Goal: Find specific page/section: Find specific page/section

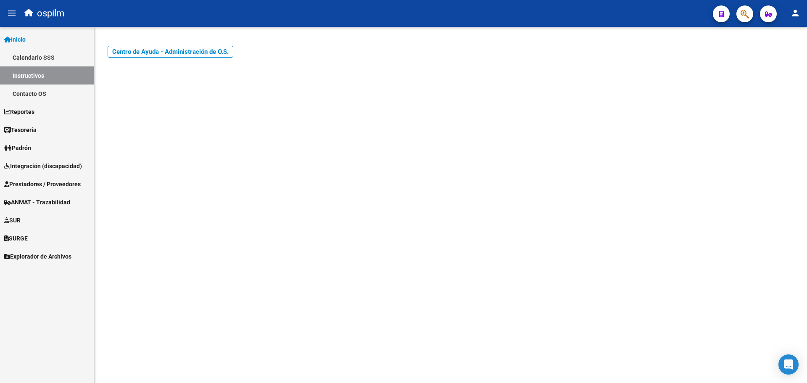
click at [24, 165] on span "Integración (discapacidad)" at bounding box center [43, 165] width 78 height 9
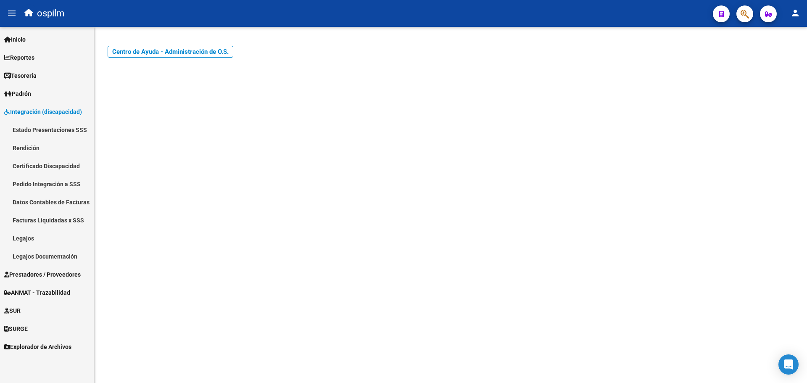
click at [29, 240] on link "Legajos" at bounding box center [47, 238] width 94 height 18
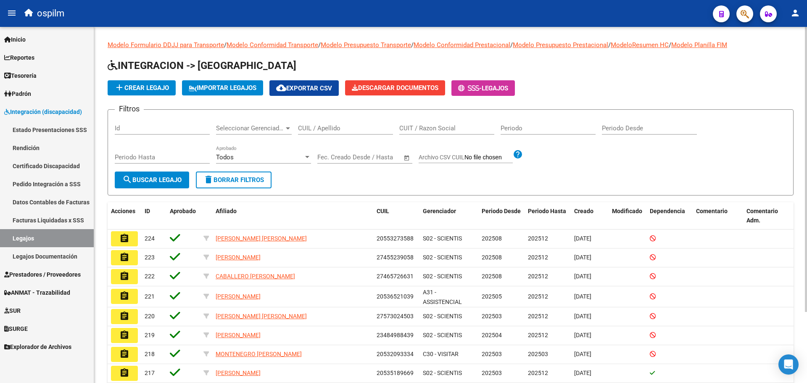
click at [719, 82] on div "add Crear Legajo IMPORTAR LEGAJOS cloud_download Exportar CSV Descargar Documen…" at bounding box center [451, 88] width 686 height 16
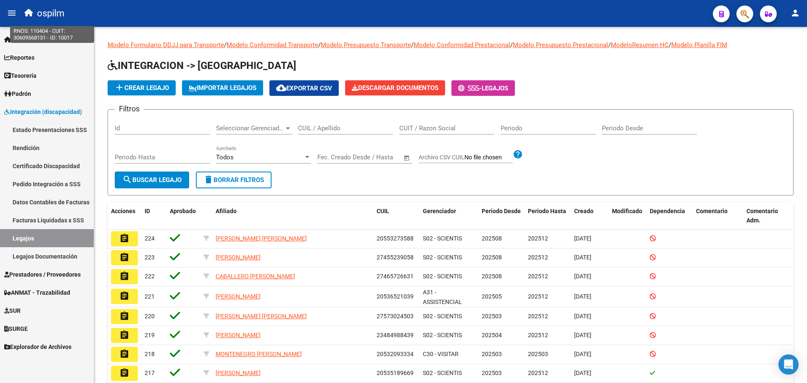
drag, startPoint x: 44, startPoint y: 11, endPoint x: 39, endPoint y: 14, distance: 6.1
click at [44, 11] on span "ospilm" at bounding box center [50, 13] width 27 height 18
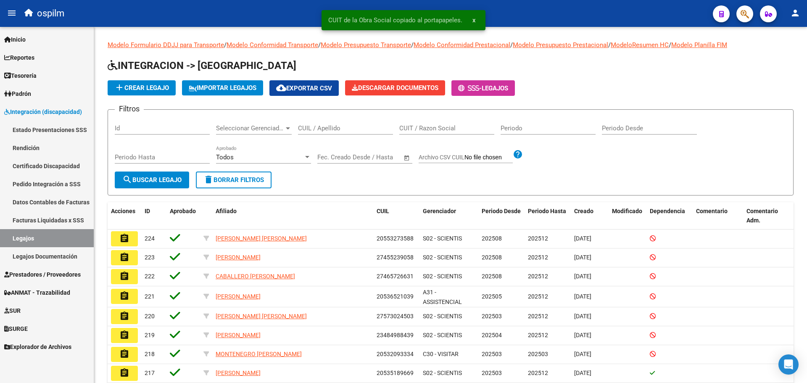
click at [29, 16] on icon "button" at bounding box center [28, 13] width 8 height 8
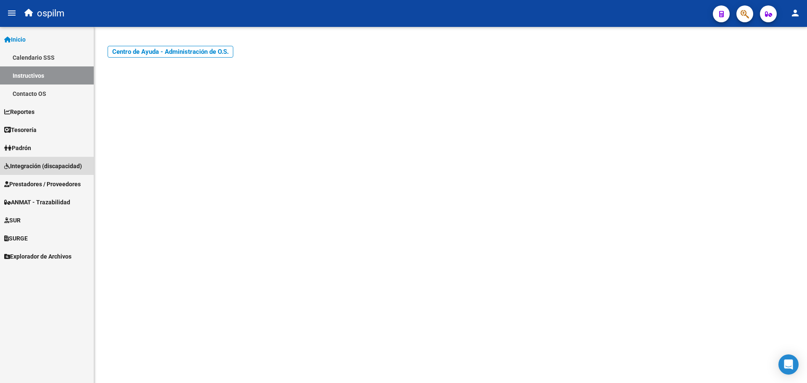
click at [45, 163] on span "Integración (discapacidad)" at bounding box center [43, 165] width 78 height 9
click at [15, 166] on span "Integración (discapacidad)" at bounding box center [43, 165] width 78 height 9
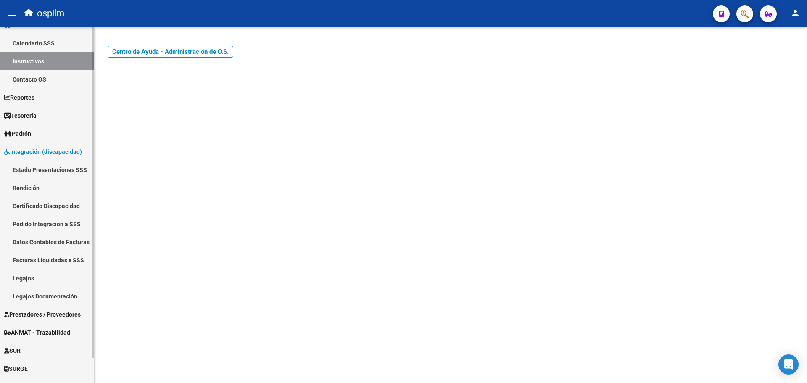
scroll to position [27, 0]
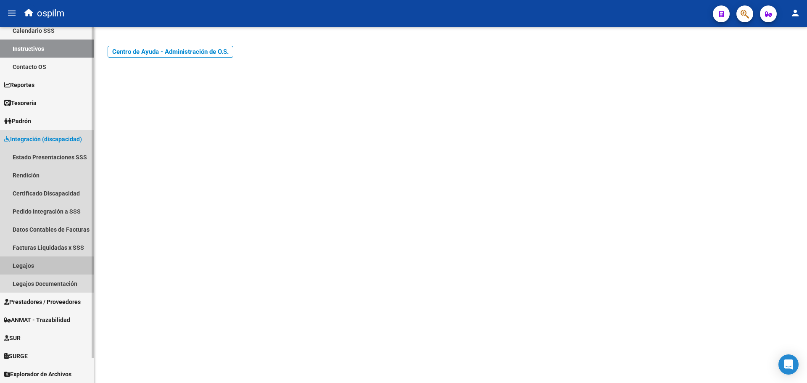
click at [30, 267] on link "Legajos" at bounding box center [47, 265] width 94 height 18
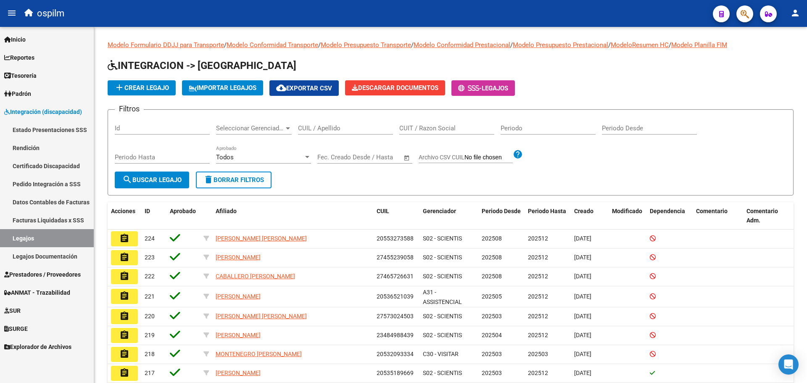
click at [50, 255] on link "Legajos Documentación" at bounding box center [47, 256] width 94 height 18
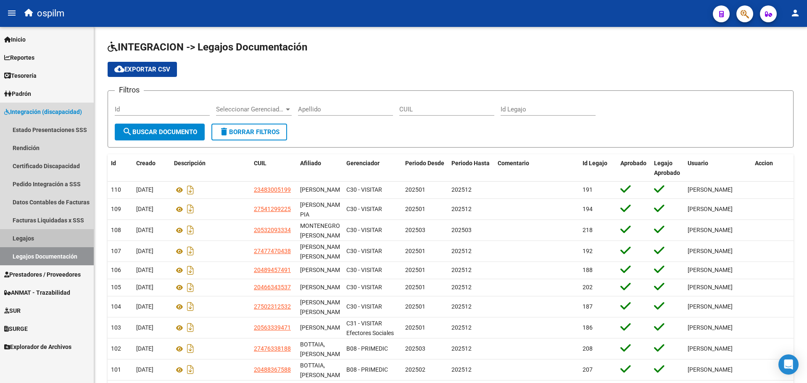
click at [38, 238] on link "Legajos" at bounding box center [47, 238] width 94 height 18
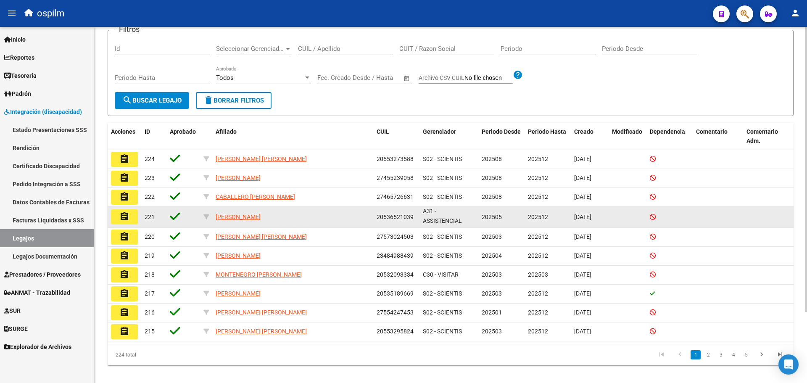
scroll to position [89, 0]
